Goal: Task Accomplishment & Management: Manage account settings

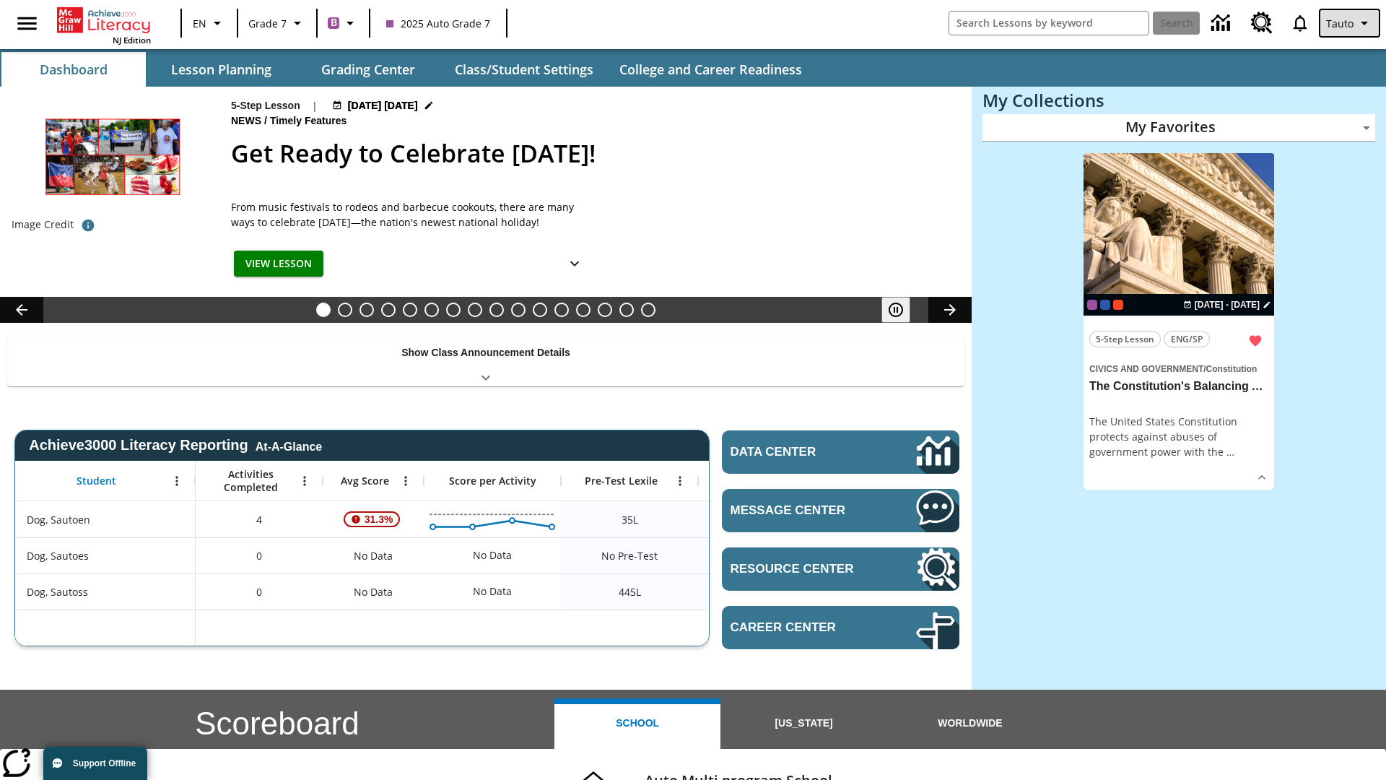
click at [1351, 23] on span "Tauto" at bounding box center [1339, 23] width 27 height 15
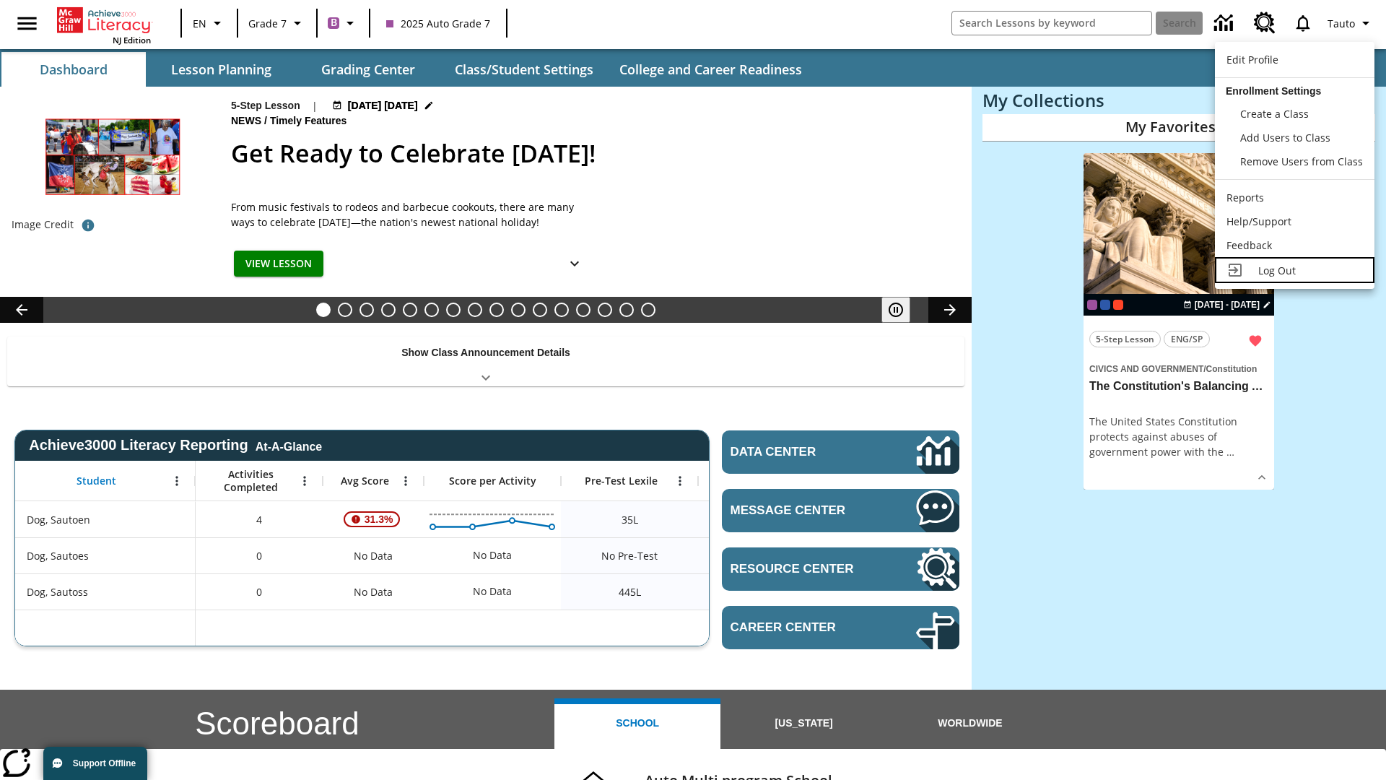
click at [1296, 264] on span "Log Out" at bounding box center [1277, 271] width 38 height 14
